Goal: Task Accomplishment & Management: Manage account settings

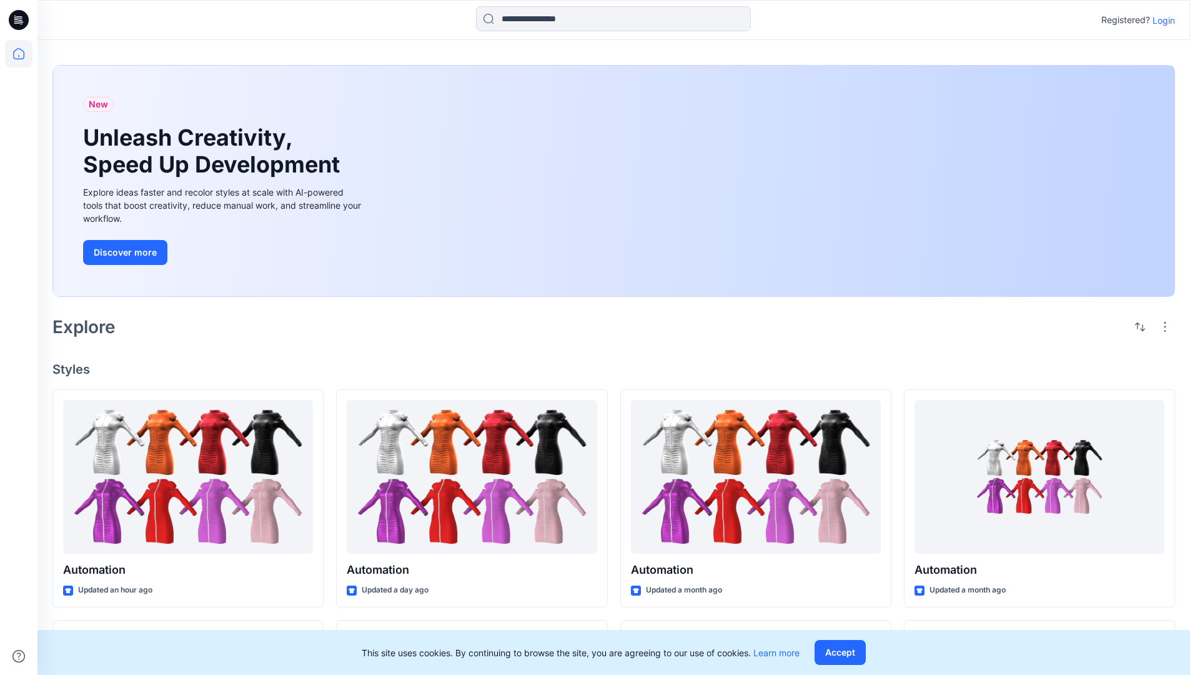
click at [1160, 20] on p "Login" at bounding box center [1163, 20] width 22 height 13
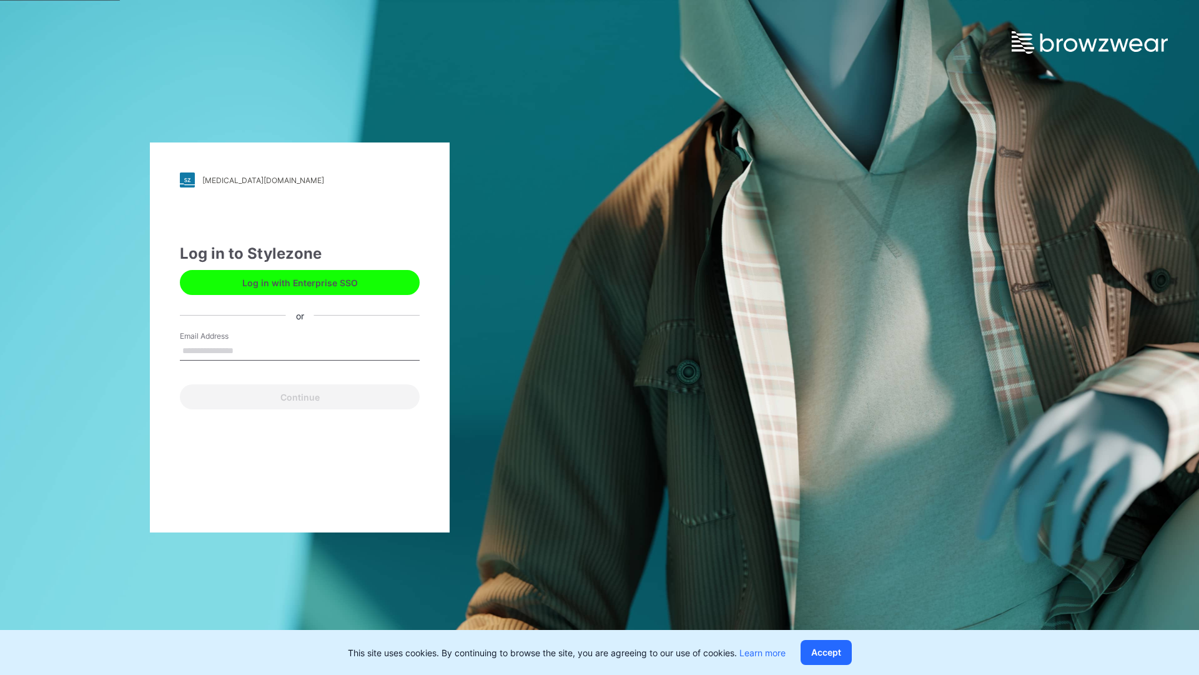
click at [247, 350] on input "Email Address" at bounding box center [300, 351] width 240 height 19
type input "**********"
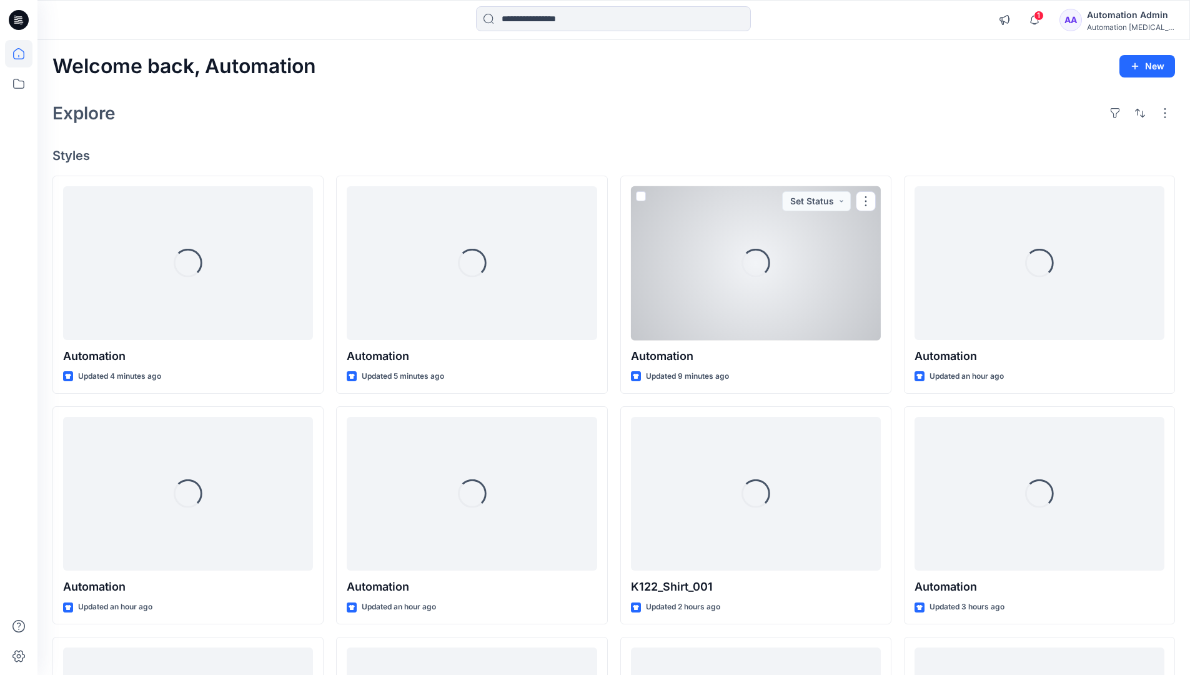
click at [24, 54] on icon at bounding box center [18, 53] width 11 height 11
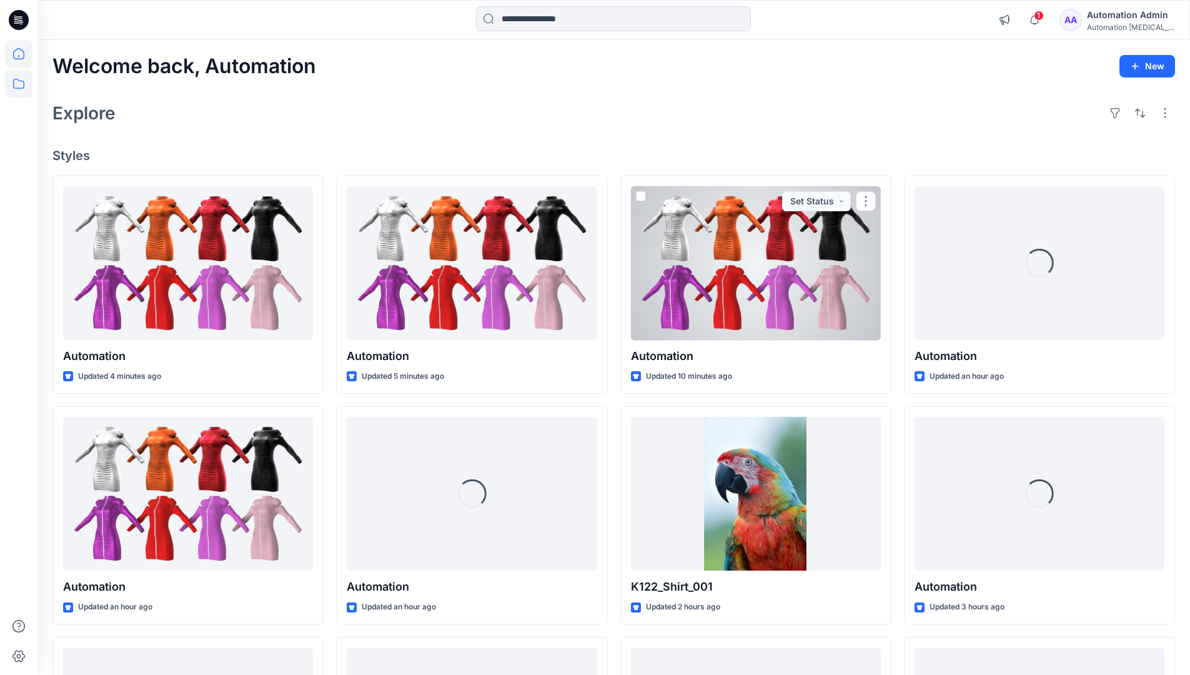
click at [19, 82] on icon at bounding box center [18, 83] width 27 height 27
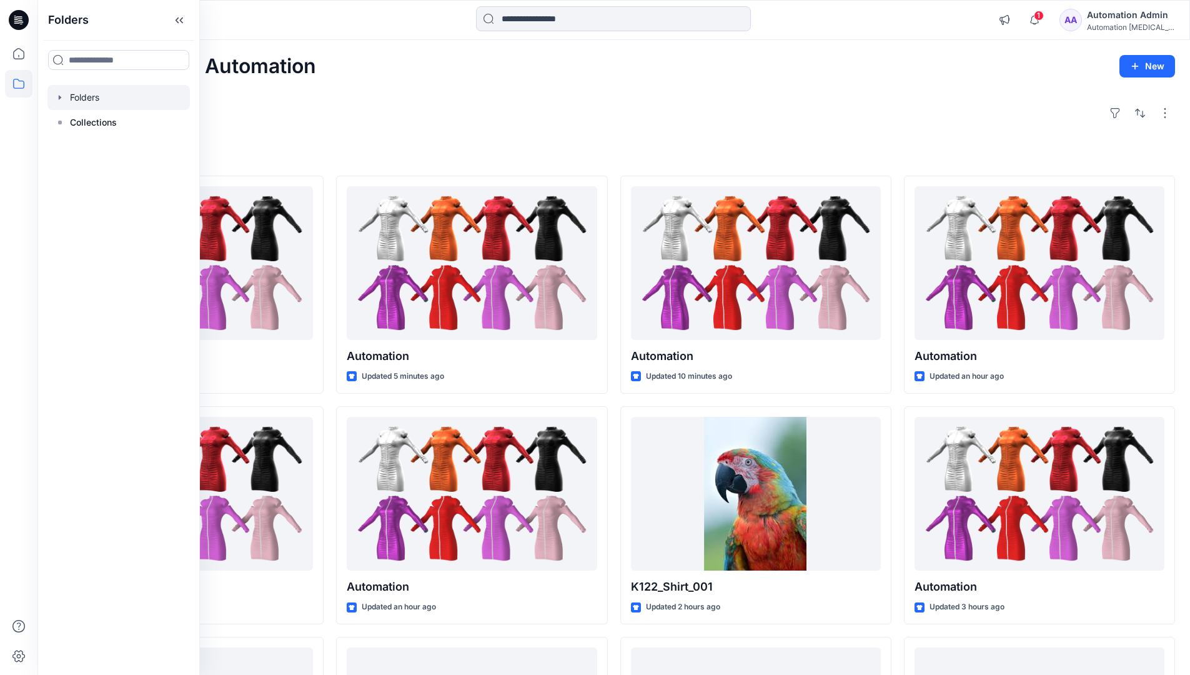
click at [88, 99] on div at bounding box center [118, 97] width 142 height 25
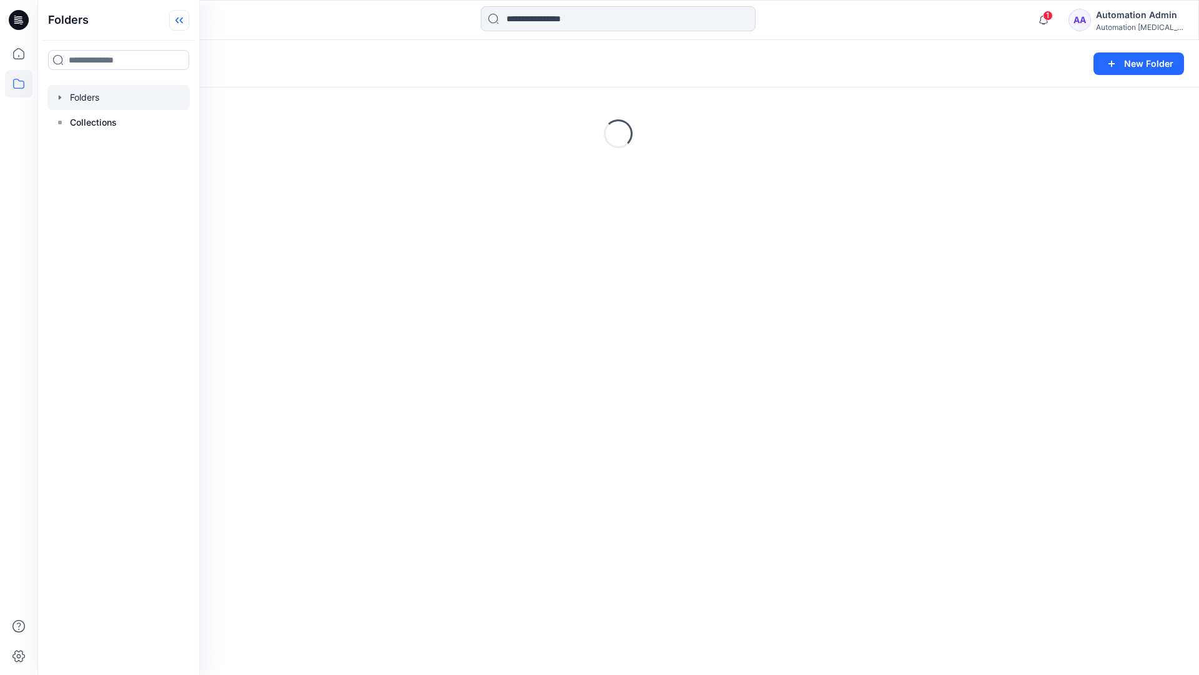
click at [184, 19] on icon at bounding box center [179, 20] width 20 height 21
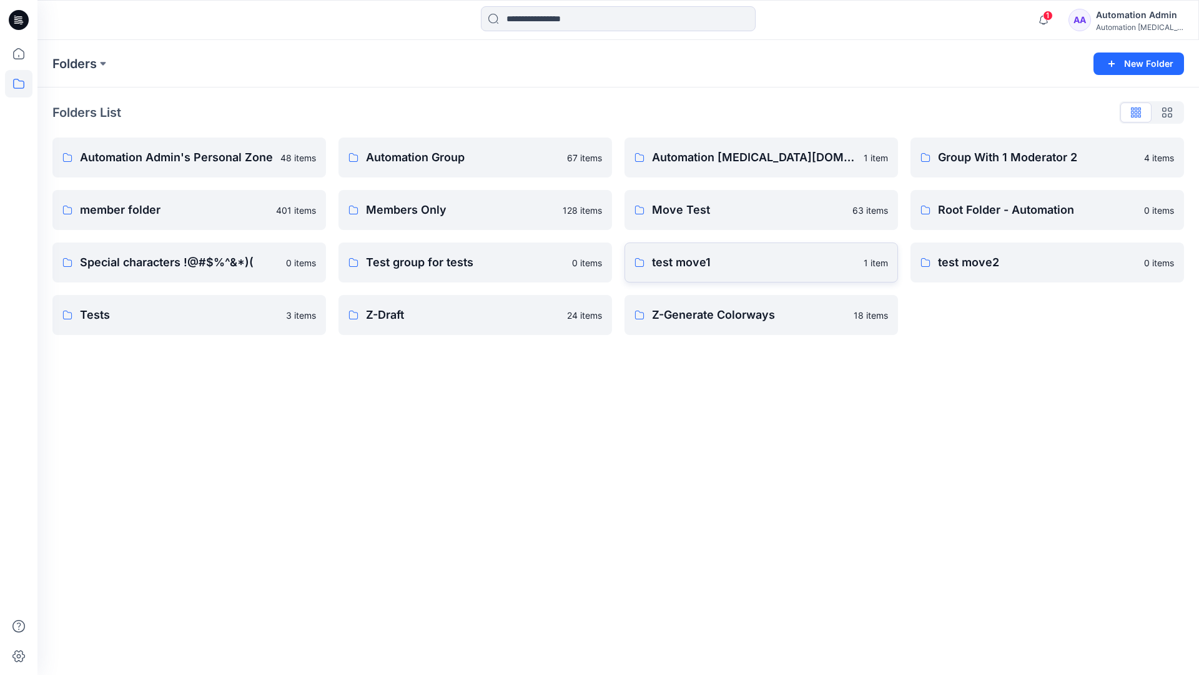
click at [688, 263] on p "test move1" at bounding box center [754, 262] width 204 height 17
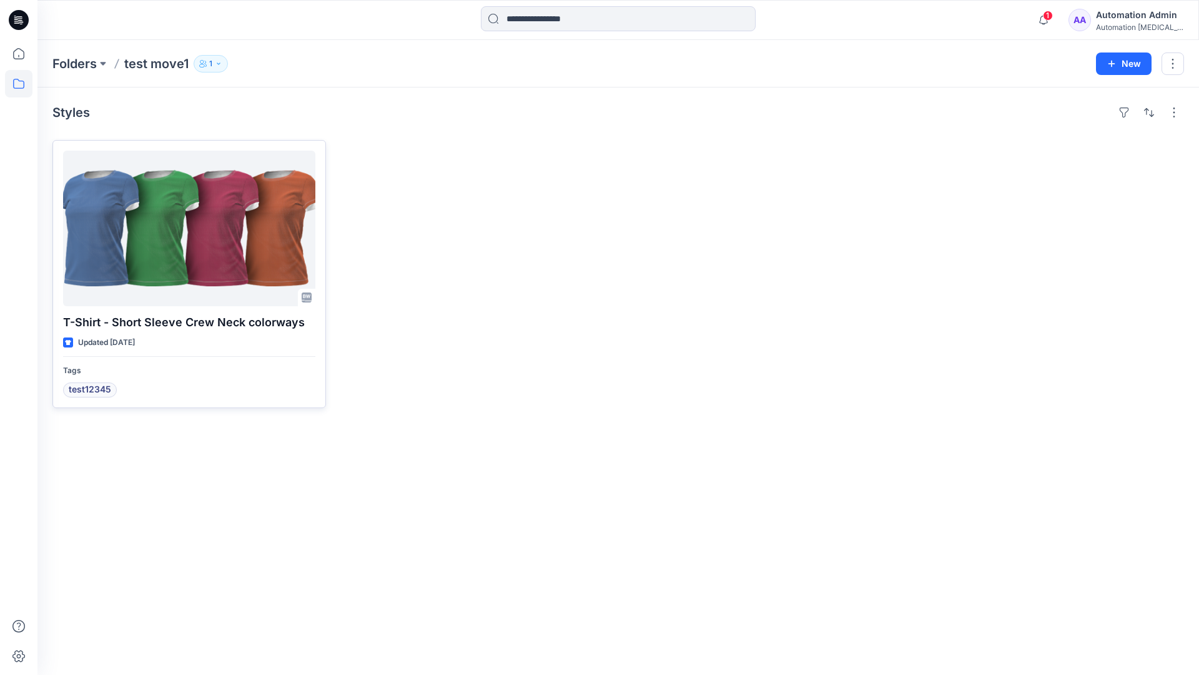
click at [173, 229] on div at bounding box center [189, 229] width 252 height 156
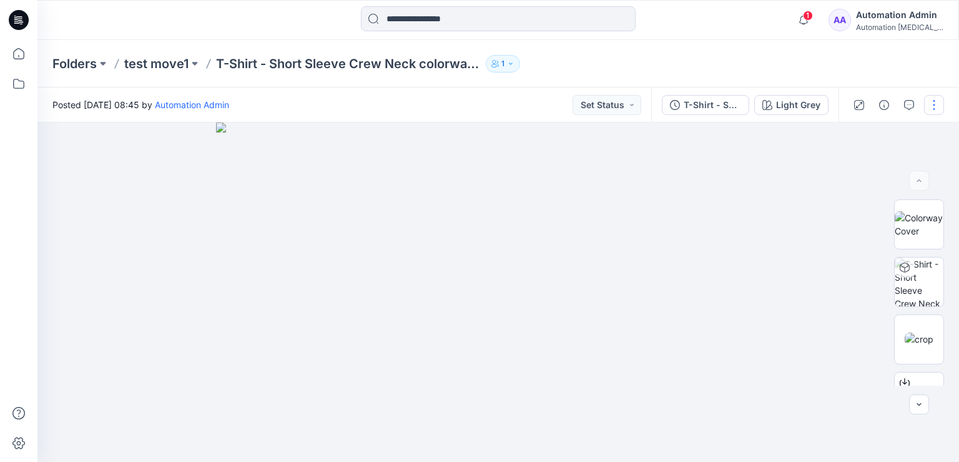
click at [934, 104] on button "button" at bounding box center [934, 105] width 20 height 20
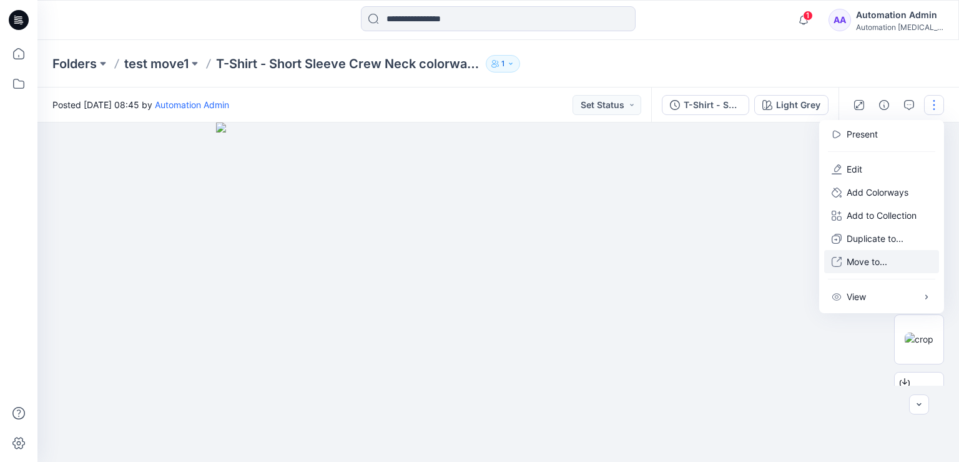
click at [863, 262] on p "Move to..." at bounding box center [867, 261] width 41 height 13
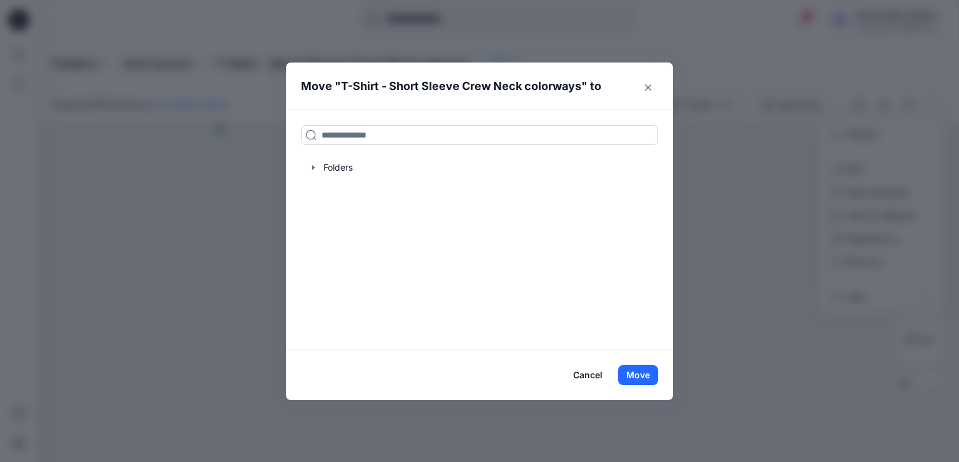
click at [335, 138] on input at bounding box center [479, 135] width 357 height 20
drag, startPoint x: 335, startPoint y: 138, endPoint x: 302, endPoint y: 135, distance: 33.3
click at [302, 135] on input at bounding box center [479, 135] width 357 height 20
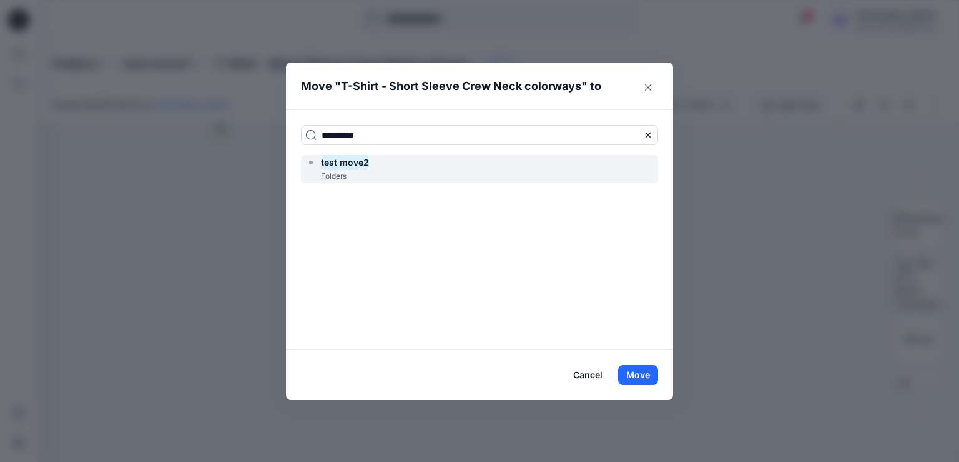
type input "**********"
click at [354, 166] on mark "test move2" at bounding box center [345, 162] width 48 height 17
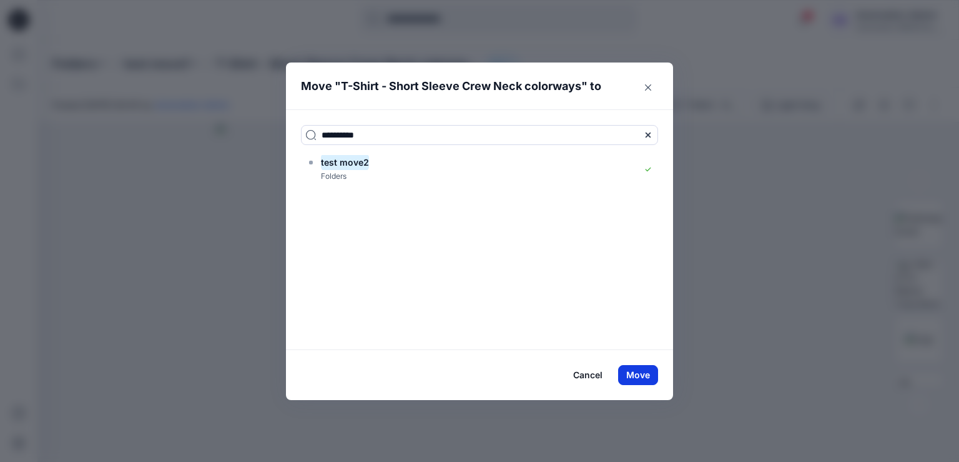
click at [636, 374] on button "Move" at bounding box center [638, 375] width 40 height 20
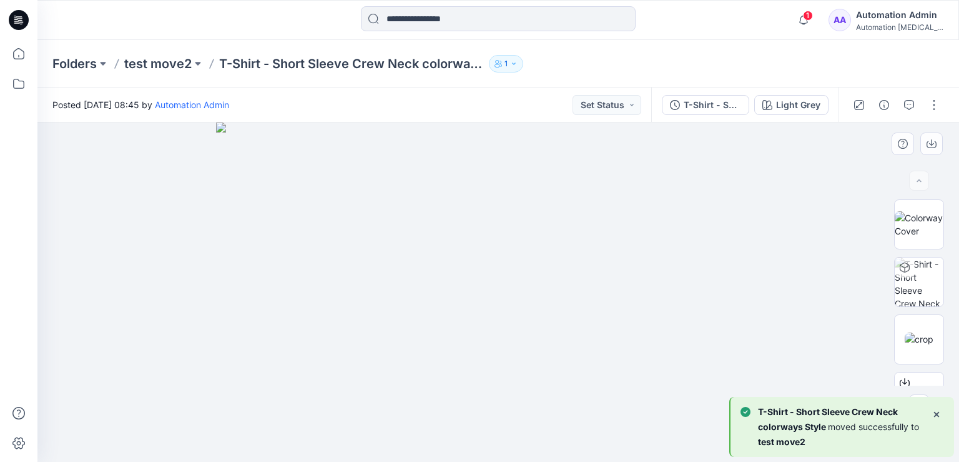
click at [140, 194] on div at bounding box center [498, 291] width 922 height 339
click at [934, 107] on button "button" at bounding box center [934, 105] width 20 height 20
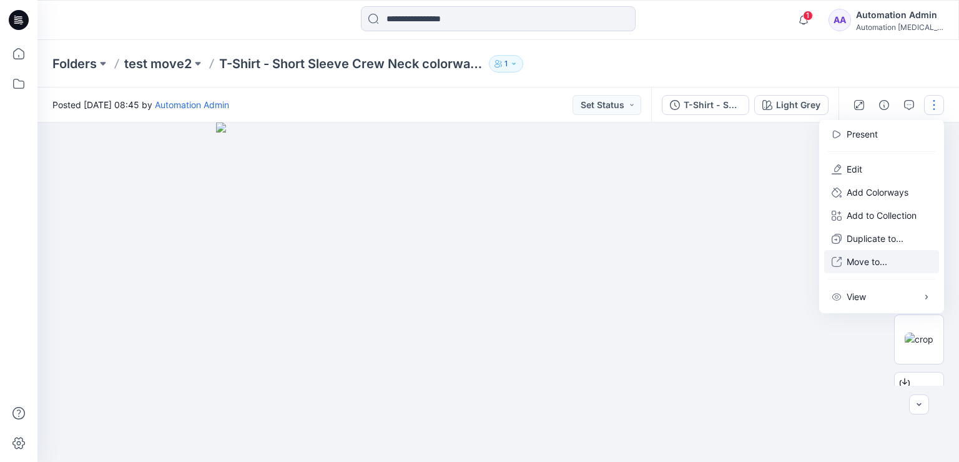
click at [862, 262] on p "Move to..." at bounding box center [867, 261] width 41 height 13
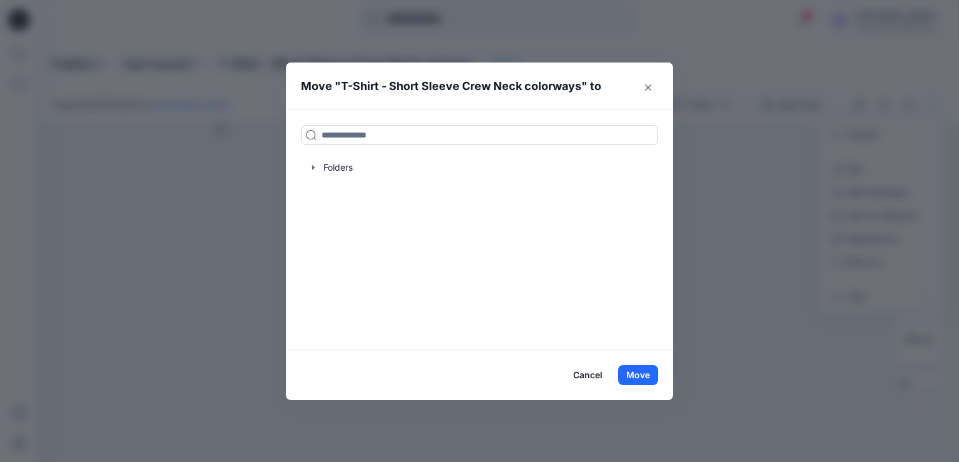
click at [418, 133] on input at bounding box center [479, 135] width 357 height 20
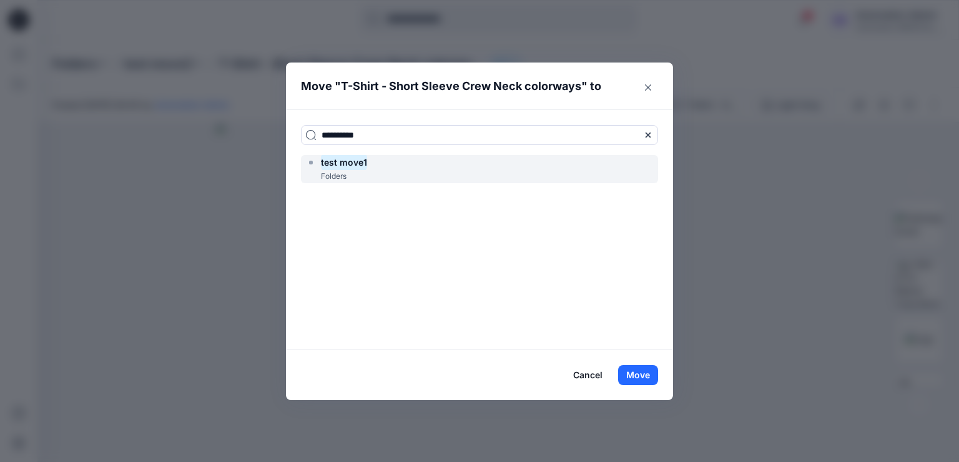
type input "**********"
click at [398, 165] on div "test move1 Folders" at bounding box center [479, 169] width 357 height 28
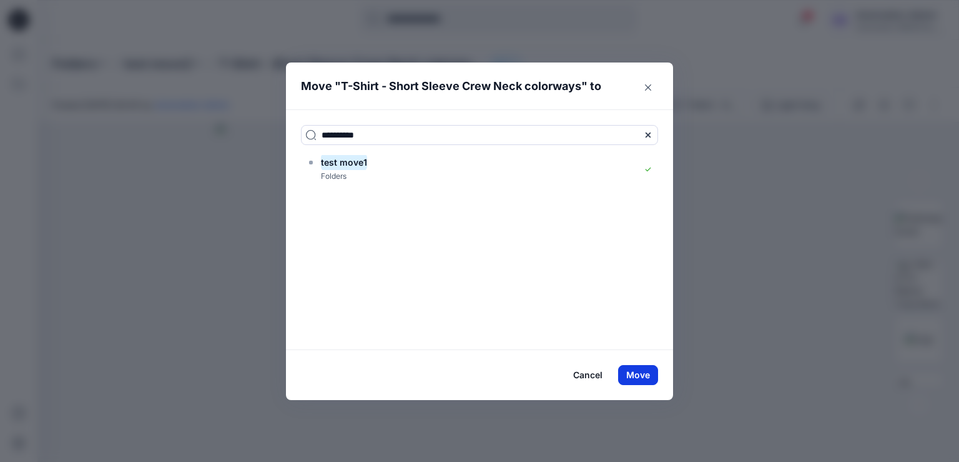
click at [641, 374] on button "Move" at bounding box center [638, 375] width 40 height 20
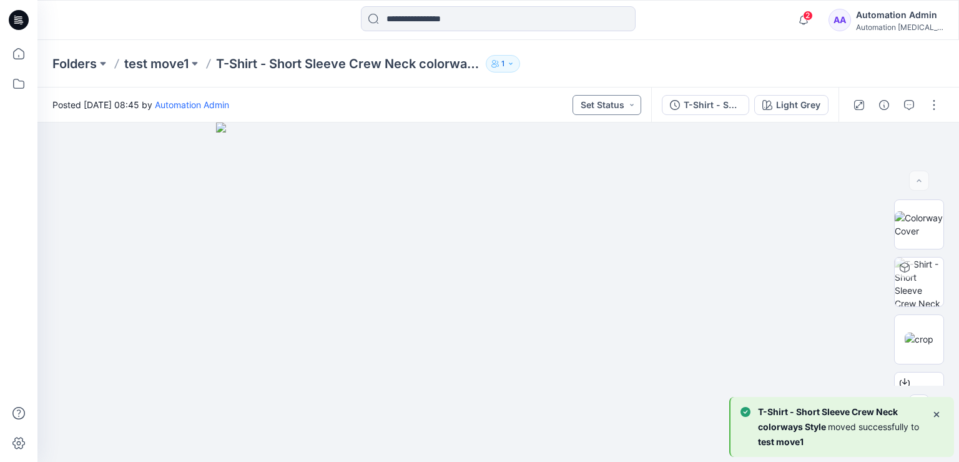
click at [620, 102] on button "Set Status" at bounding box center [607, 105] width 69 height 20
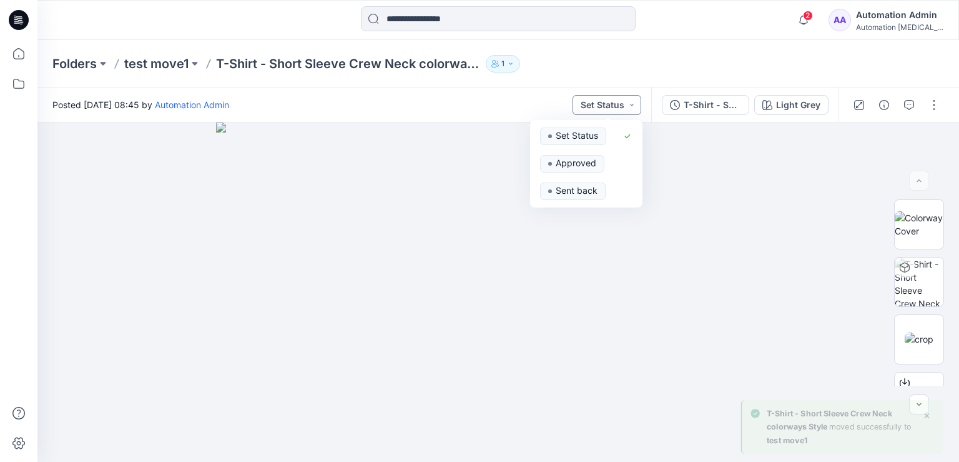
click at [618, 104] on button "Set Status" at bounding box center [607, 105] width 69 height 20
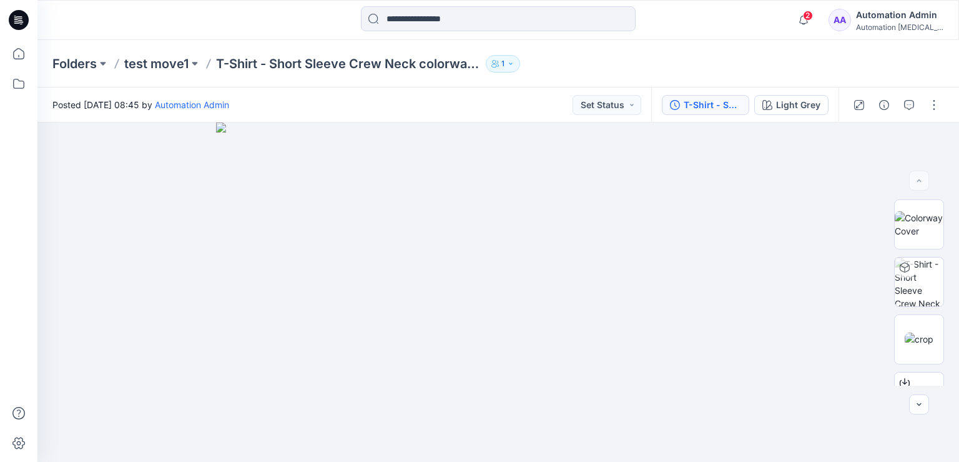
click at [745, 102] on button "T-Shirt - Short Sleeve" at bounding box center [705, 105] width 87 height 20
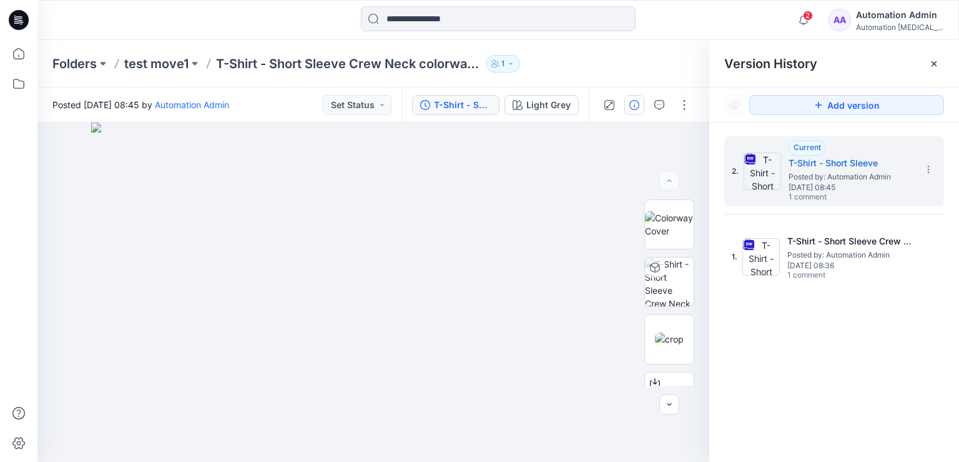
click at [631, 106] on icon "button" at bounding box center [635, 105] width 10 height 10
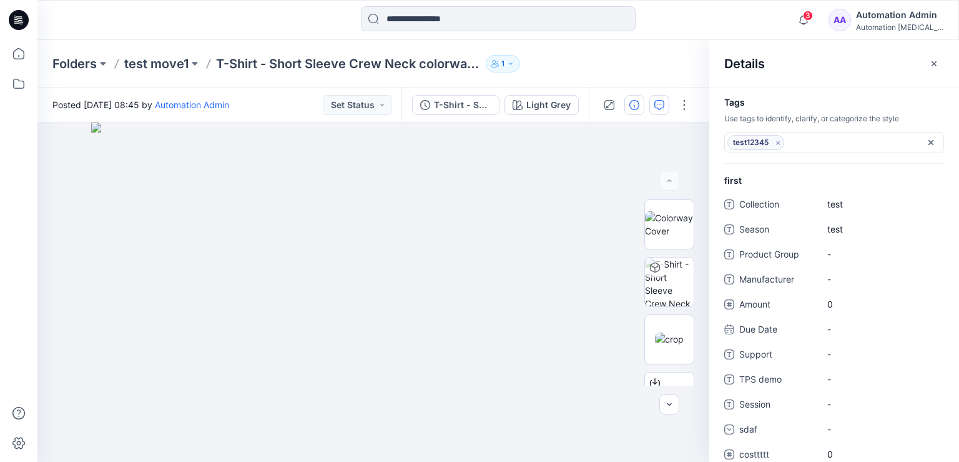
click at [664, 106] on icon "button" at bounding box center [660, 105] width 10 height 10
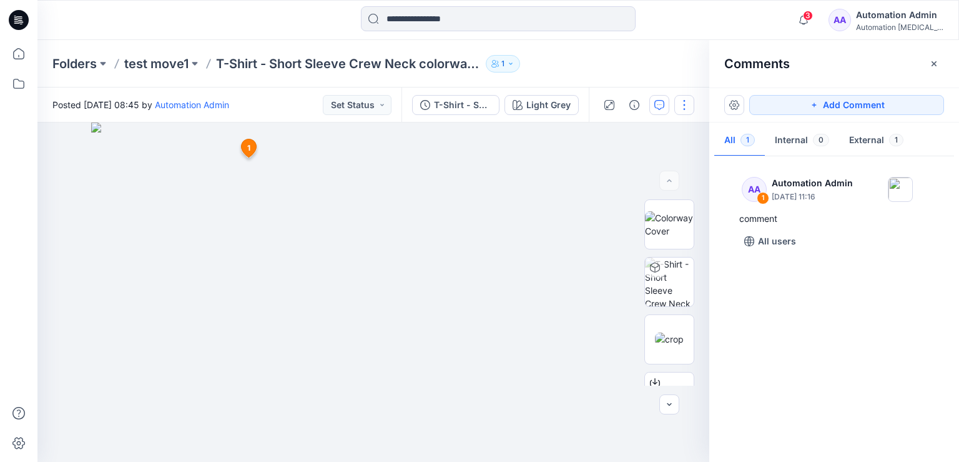
click at [685, 103] on button "button" at bounding box center [685, 105] width 20 height 20
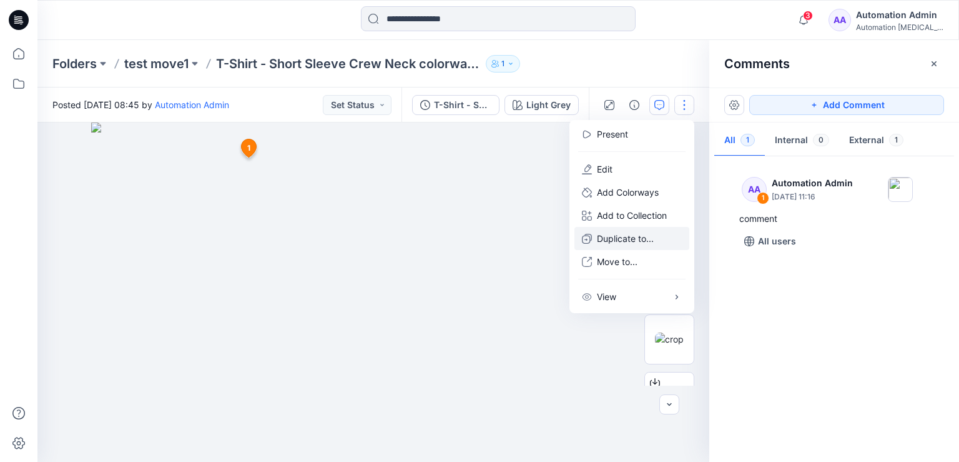
click at [627, 238] on p "Duplicate to..." at bounding box center [625, 238] width 57 height 13
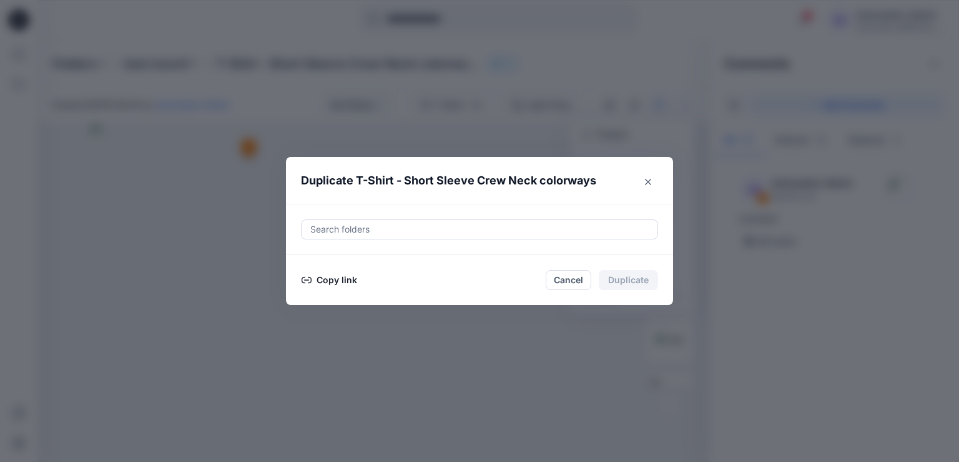
click at [329, 279] on button "Copy link" at bounding box center [329, 279] width 57 height 15
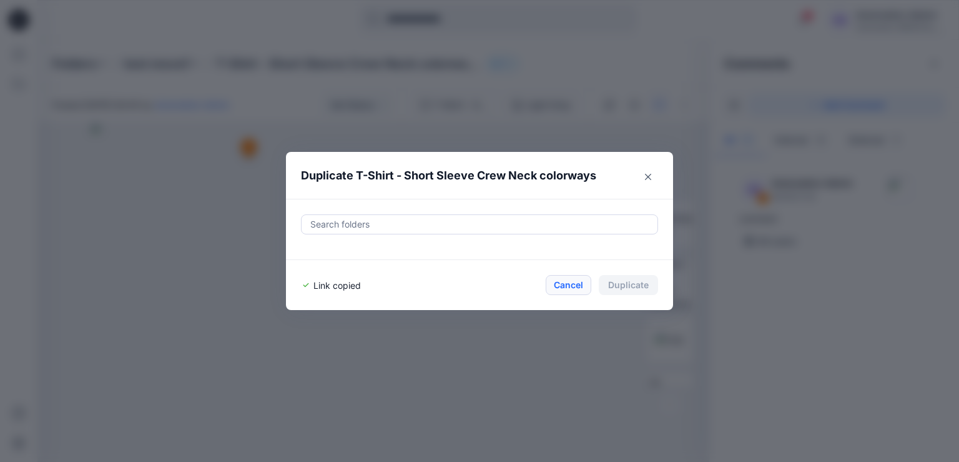
click at [568, 283] on button "Cancel" at bounding box center [569, 285] width 46 height 20
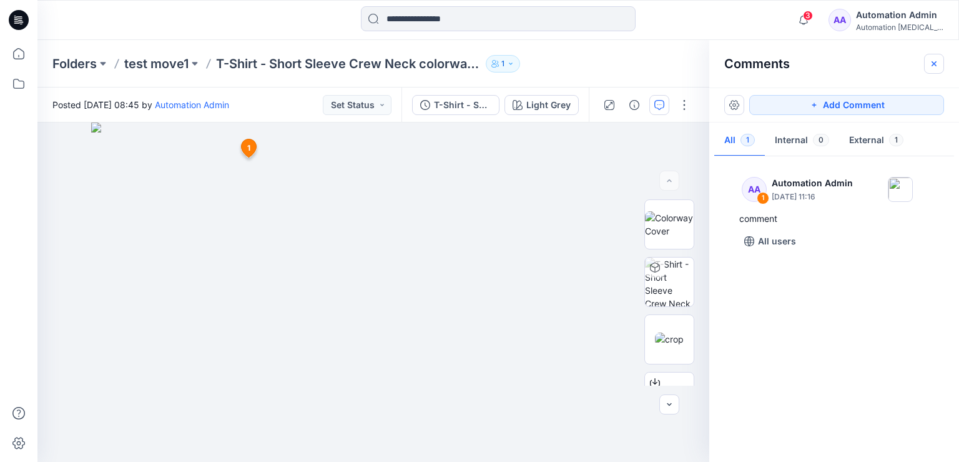
click at [938, 66] on icon "button" at bounding box center [934, 64] width 10 height 10
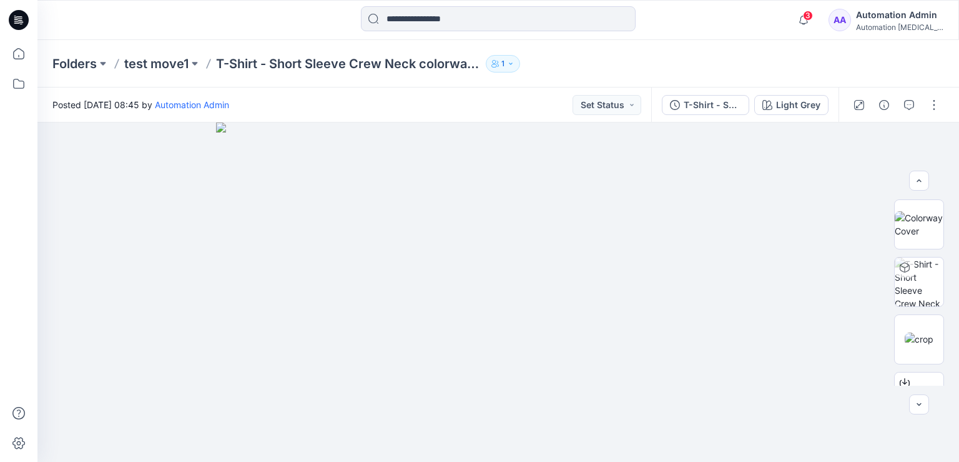
scroll to position [171, 0]
click at [939, 108] on button "button" at bounding box center [934, 105] width 20 height 20
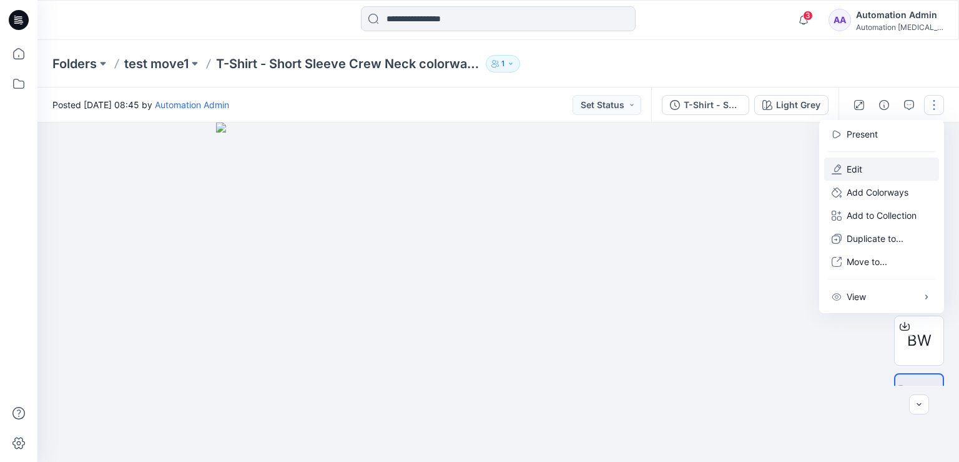
click at [885, 168] on button "Edit" at bounding box center [881, 168] width 115 height 23
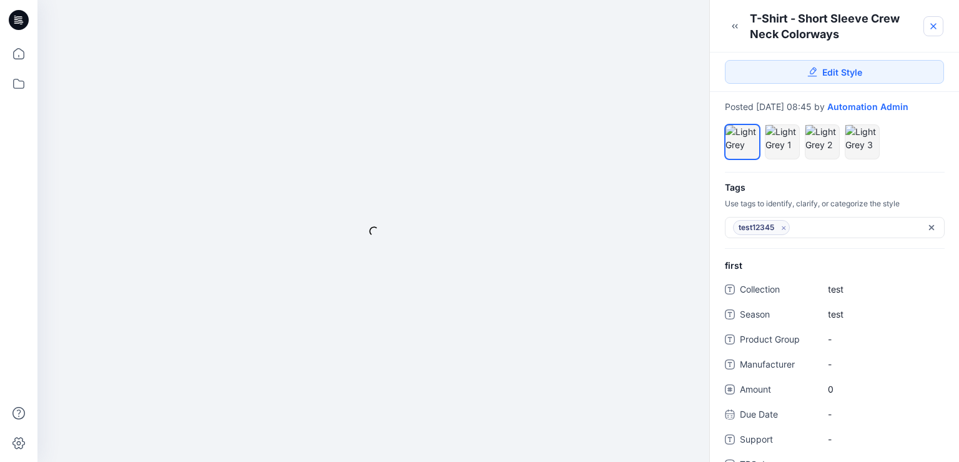
click at [932, 25] on icon at bounding box center [933, 26] width 5 height 5
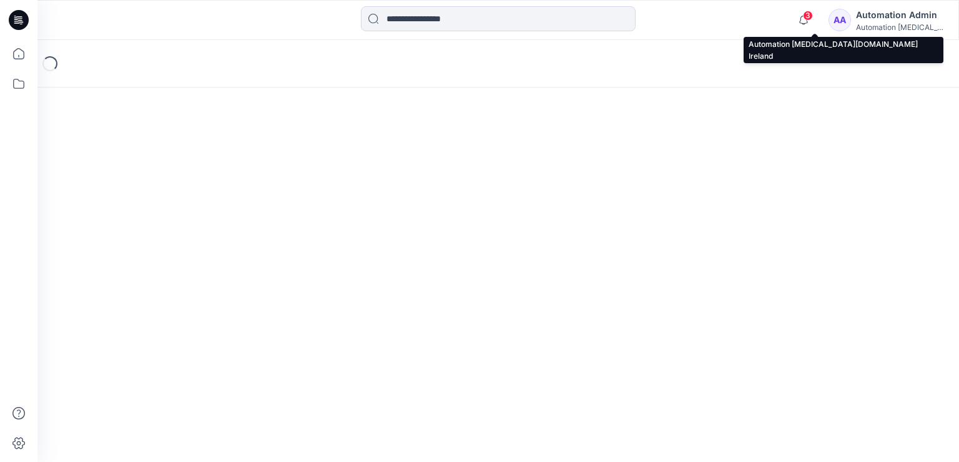
click at [902, 17] on div "Automation Admin" at bounding box center [899, 14] width 87 height 15
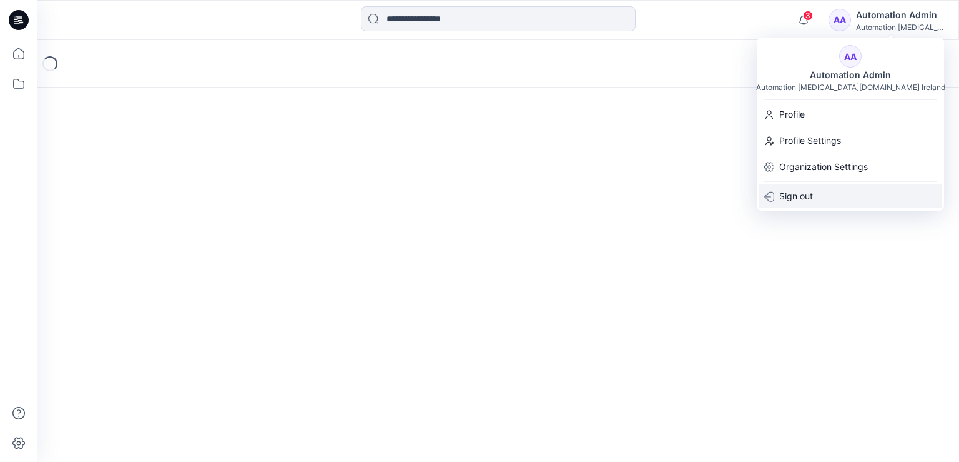
click at [814, 197] on div "Sign out" at bounding box center [851, 196] width 182 height 24
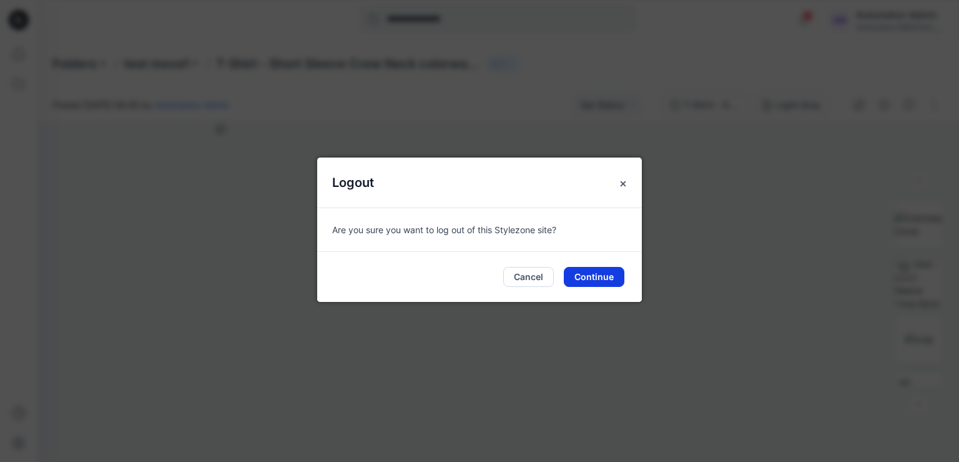
click at [596, 277] on button "Continue" at bounding box center [594, 277] width 61 height 20
